Goal: Task Accomplishment & Management: Complete application form

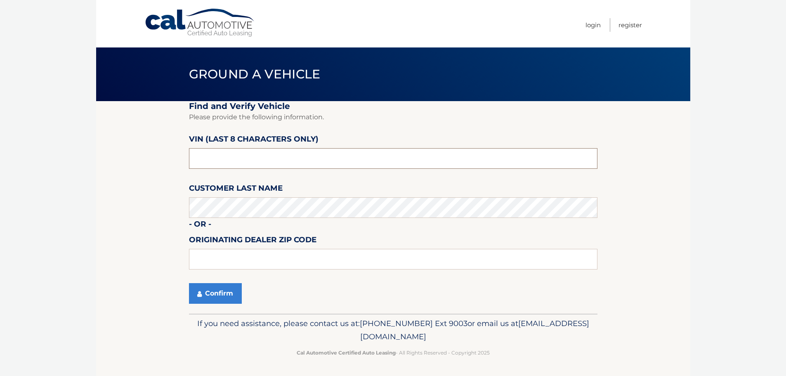
drag, startPoint x: 231, startPoint y: 155, endPoint x: 169, endPoint y: 151, distance: 62.0
click at [169, 151] on section "Find and Verify Vehicle Please provide the following information. VIN (last 8 c…" at bounding box center [393, 207] width 594 height 212
type input "NT159439"
click at [215, 296] on button "Confirm" at bounding box center [215, 293] width 53 height 21
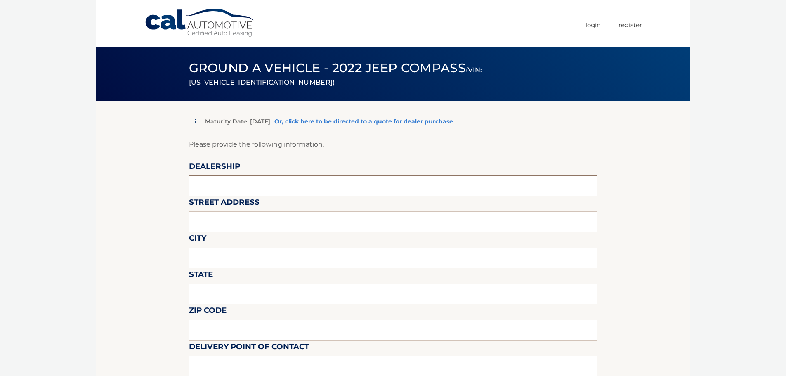
click at [219, 179] on input "text" at bounding box center [393, 185] width 408 height 21
type input "[PERSON_NAME] OF MILLBURY INC"
type input "[STREET_ADDRESS]"
type input "MILLBURY"
type input "MA"
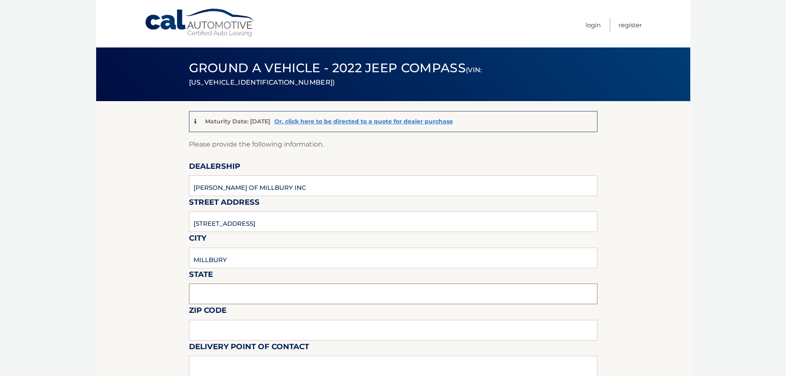
type input "01527"
type input "[PERSON_NAME]"
type input "7746337616"
type input "arossetti@herbchambers.com"
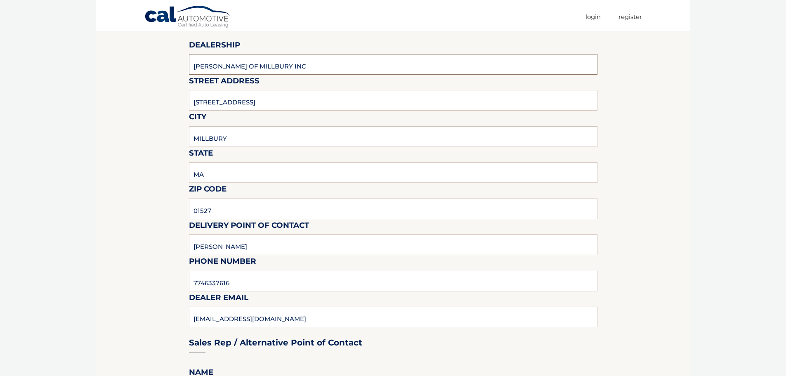
scroll to position [124, 0]
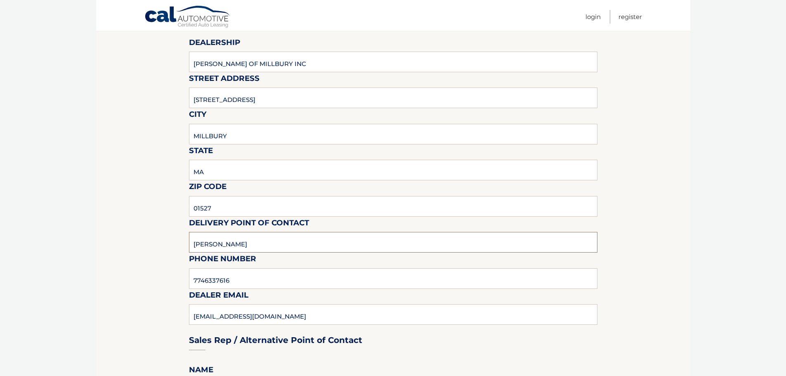
drag, startPoint x: 247, startPoint y: 244, endPoint x: 149, endPoint y: 238, distance: 98.7
type input "AJ"
drag, startPoint x: 93, startPoint y: 210, endPoint x: 123, endPoint y: 224, distance: 33.2
click at [94, 209] on body "Cal Automotive Menu Login Register (VIN: 3C4NJDCB0NT159439)" at bounding box center [393, 64] width 786 height 376
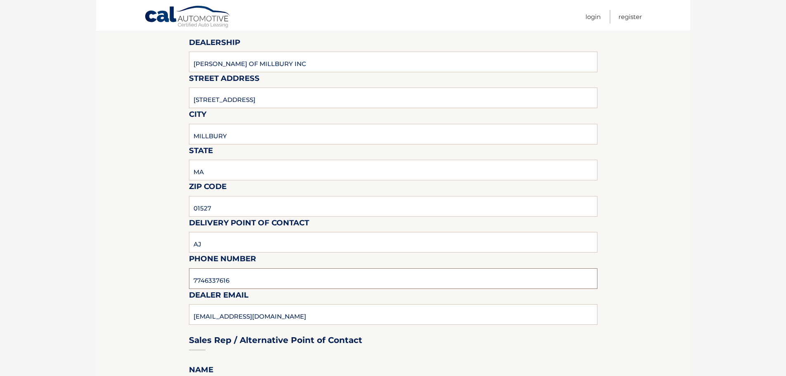
drag, startPoint x: 171, startPoint y: 274, endPoint x: 76, endPoint y: 276, distance: 95.3
type input "5087577444"
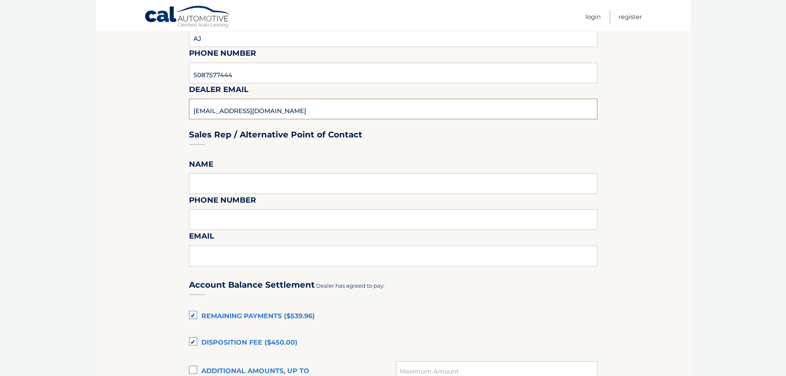
scroll to position [330, 0]
click at [207, 181] on input "text" at bounding box center [393, 182] width 408 height 21
type input "VICTORIA"
type input "5087577444"
type input "arossetti@herbchambers.com"
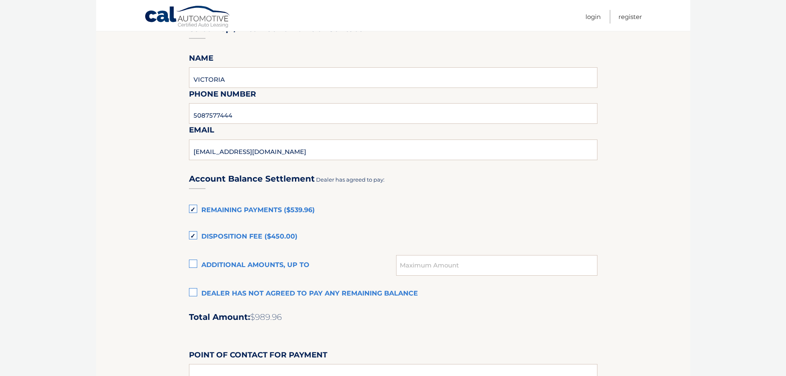
scroll to position [454, 0]
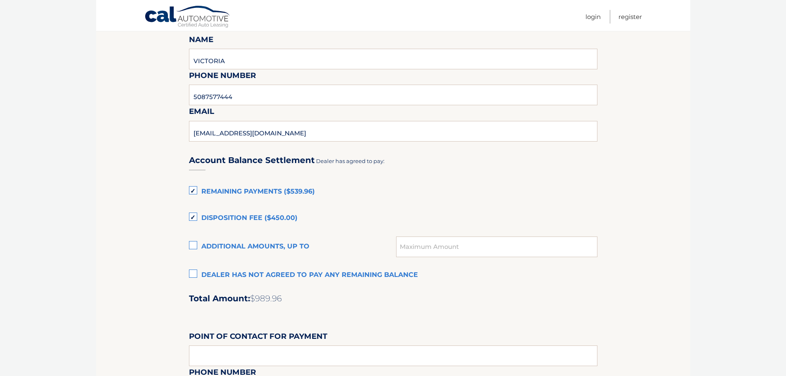
click at [192, 275] on label "Dealer has not agreed to pay any remaining balance" at bounding box center [393, 275] width 408 height 16
click at [0, 0] on input "Dealer has not agreed to pay any remaining balance" at bounding box center [0, 0] width 0 height 0
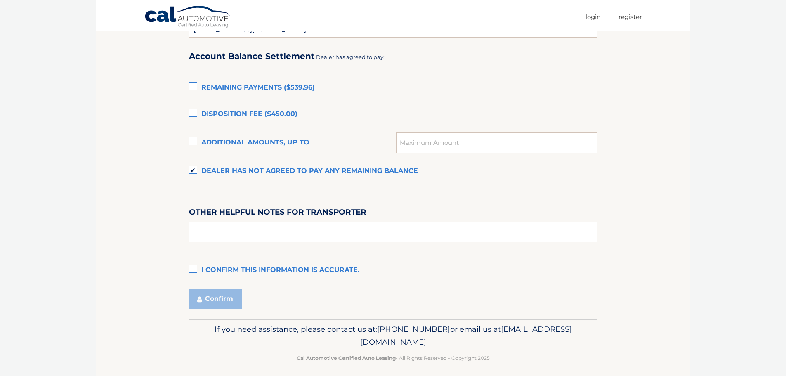
scroll to position [563, 0]
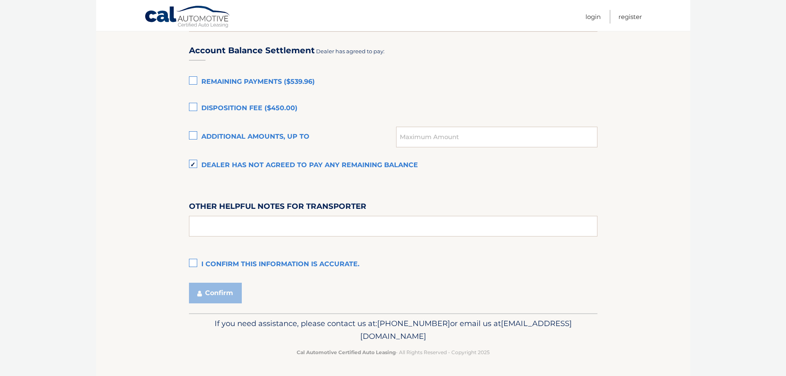
click at [194, 74] on label "Remaining Payments ($539.96)" at bounding box center [393, 82] width 408 height 16
click at [0, 0] on input "Remaining Payments ($539.96)" at bounding box center [0, 0] width 0 height 0
click at [189, 165] on label "Dealer has not agreed to pay any remaining balance" at bounding box center [393, 165] width 408 height 16
click at [0, 0] on input "Dealer has not agreed to pay any remaining balance" at bounding box center [0, 0] width 0 height 0
click at [193, 262] on label "I confirm this information is accurate." at bounding box center [393, 264] width 408 height 16
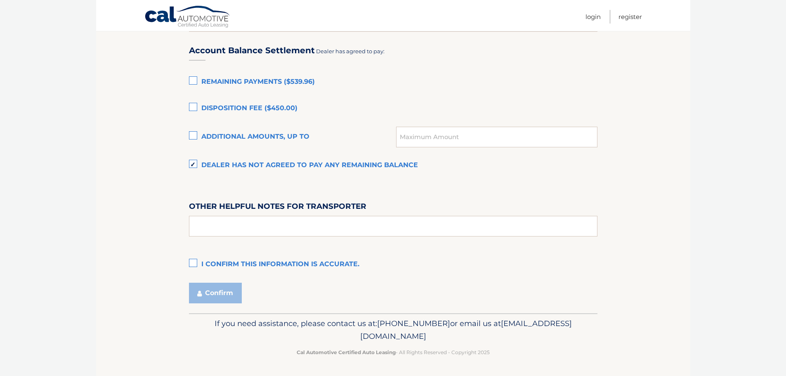
click at [0, 0] on input "I confirm this information is accurate." at bounding box center [0, 0] width 0 height 0
click at [224, 290] on button "Confirm" at bounding box center [215, 293] width 53 height 21
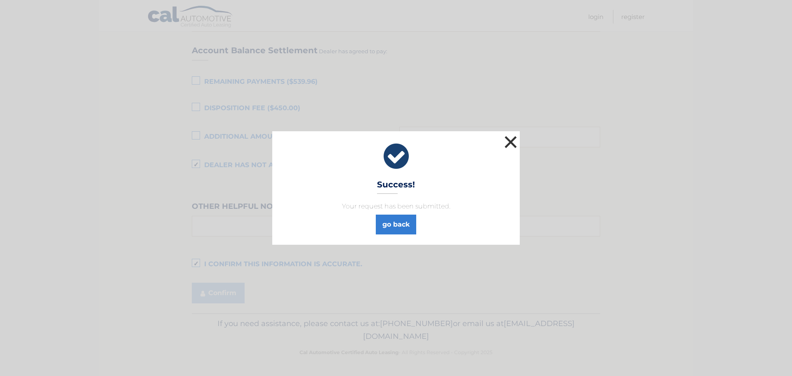
click at [513, 139] on button "×" at bounding box center [510, 142] width 16 height 16
